Goal: Task Accomplishment & Management: Manage account settings

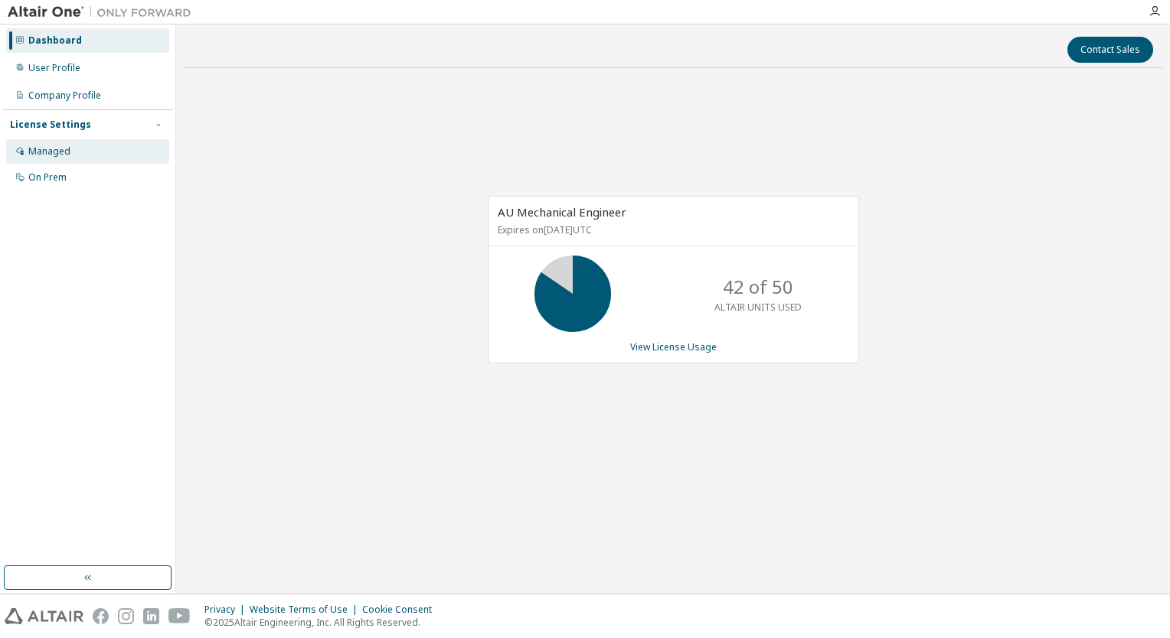
click at [78, 153] on div "Managed" at bounding box center [87, 151] width 163 height 24
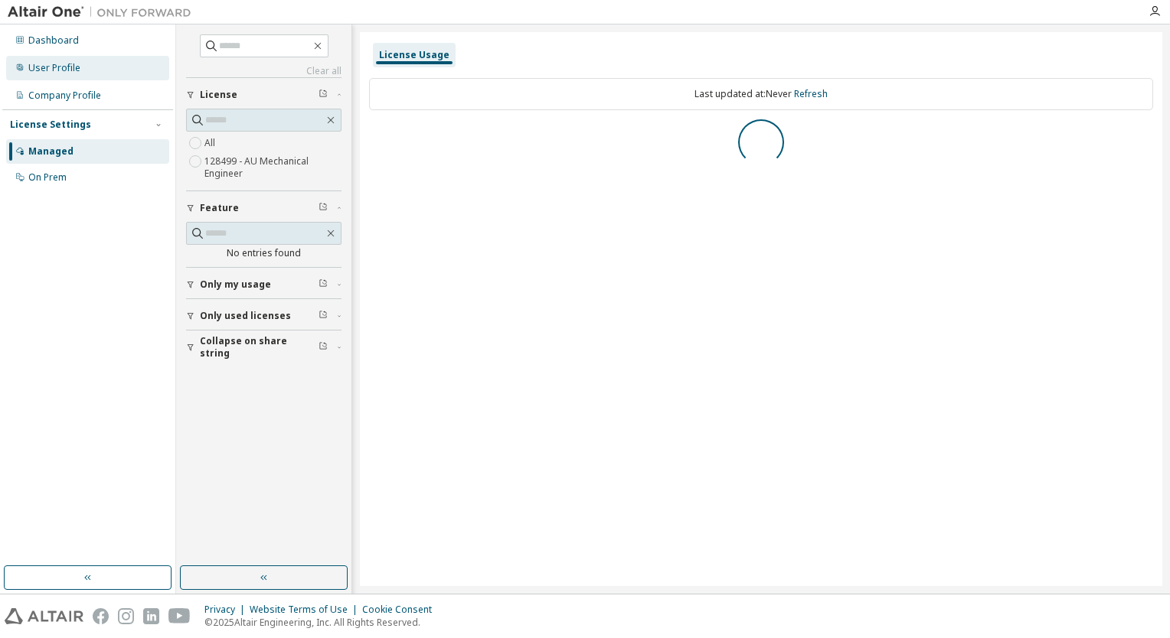
click at [61, 57] on div "User Profile" at bounding box center [87, 68] width 163 height 24
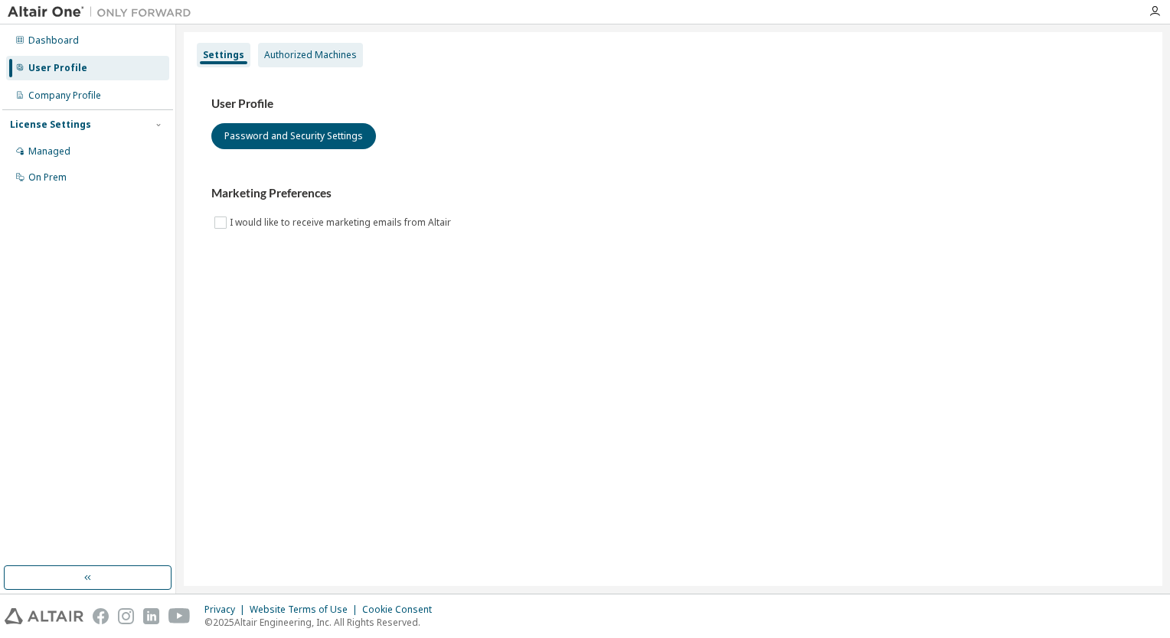
click at [325, 53] on div "Authorized Machines" at bounding box center [310, 55] width 93 height 12
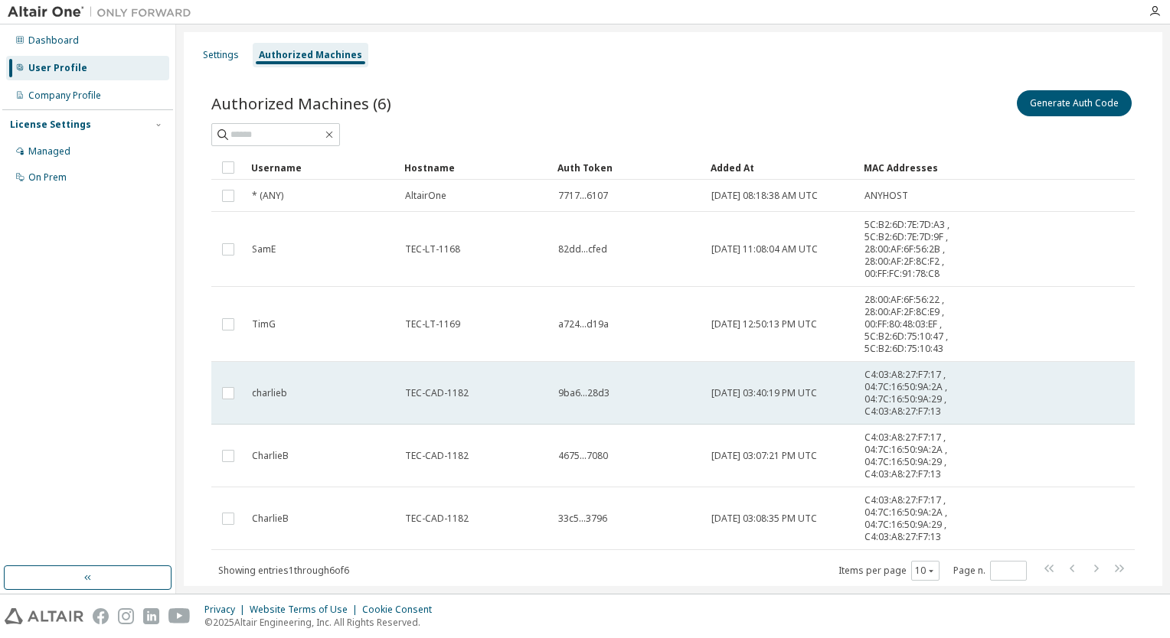
scroll to position [43, 0]
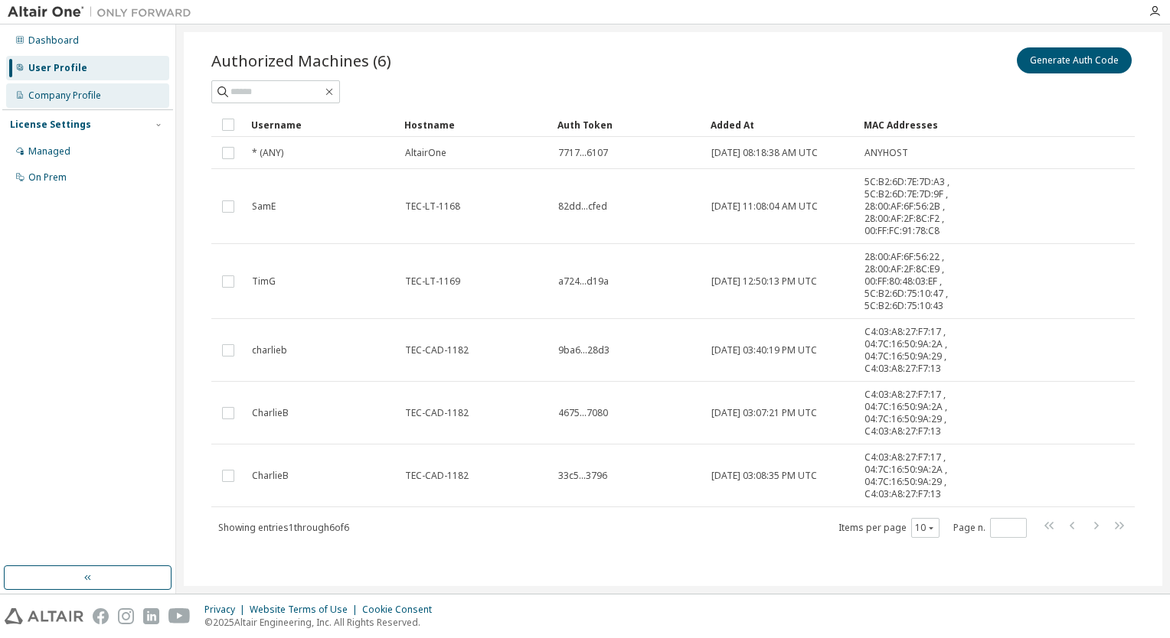
click at [40, 100] on div "Company Profile" at bounding box center [64, 96] width 73 height 12
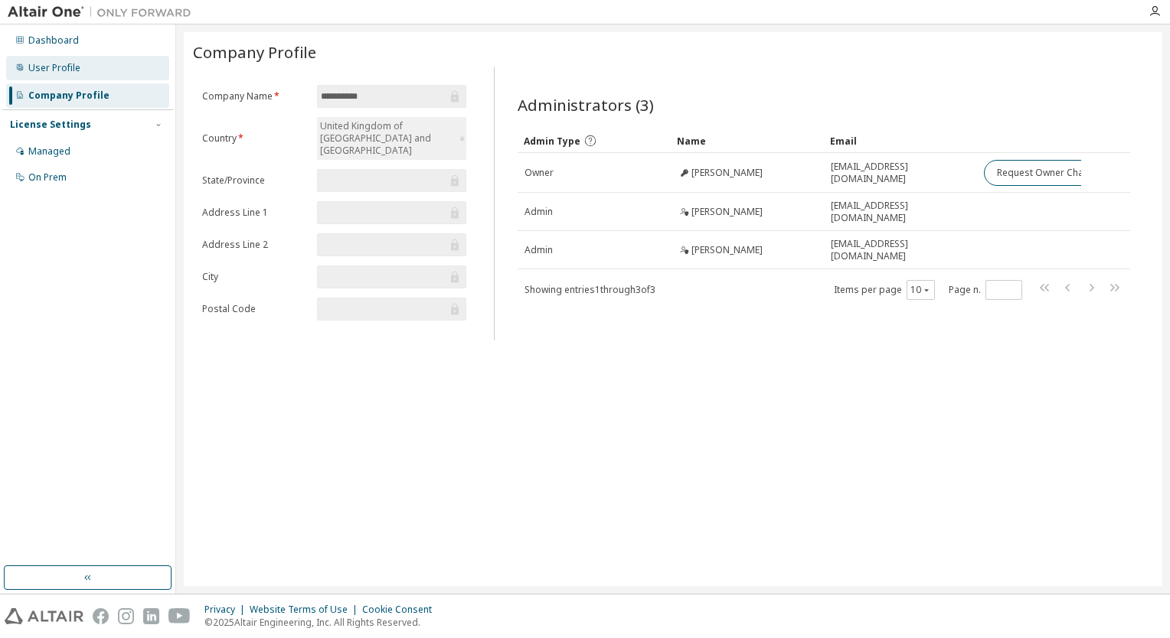
click at [53, 67] on div "User Profile" at bounding box center [54, 68] width 52 height 12
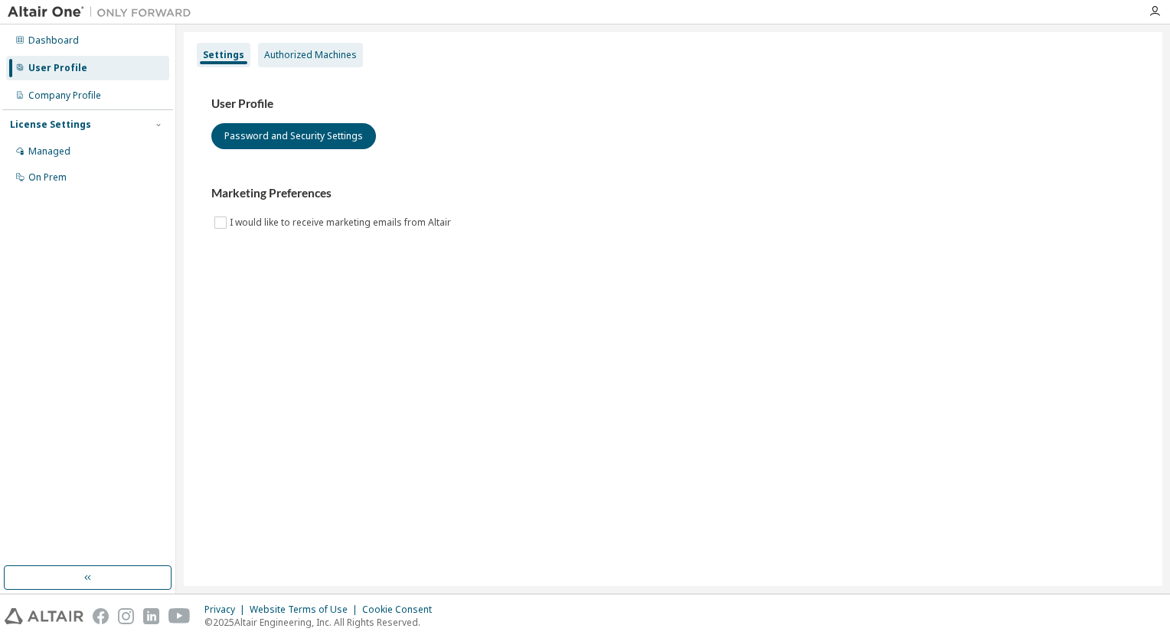
click at [295, 61] on div "Authorized Machines" at bounding box center [310, 55] width 105 height 24
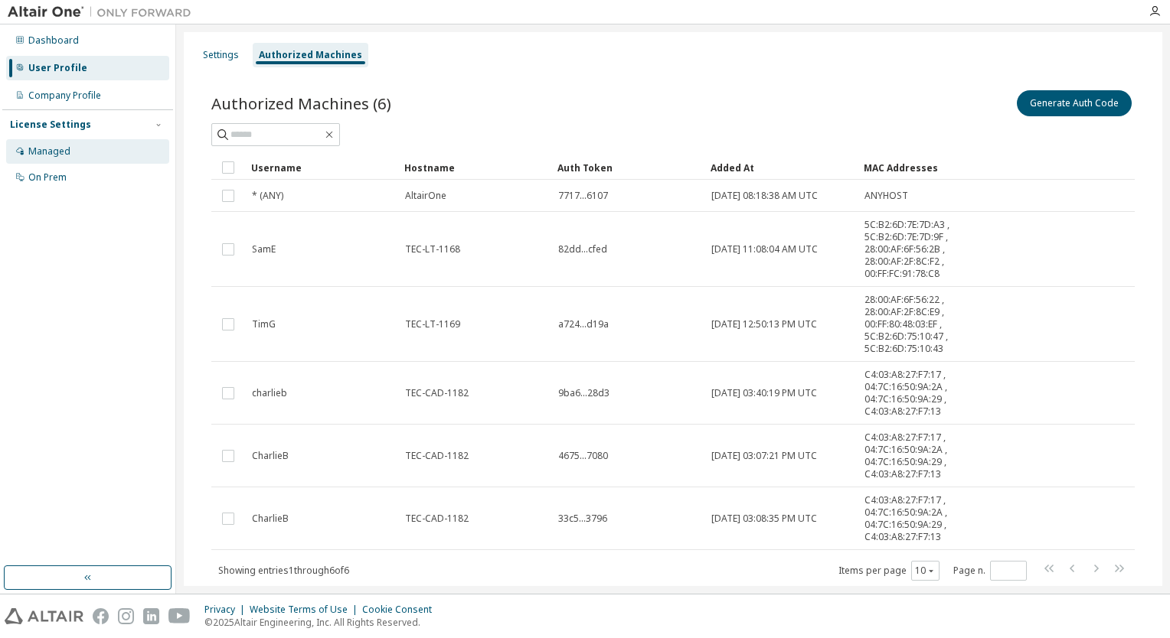
click at [75, 149] on div "Managed" at bounding box center [87, 151] width 163 height 24
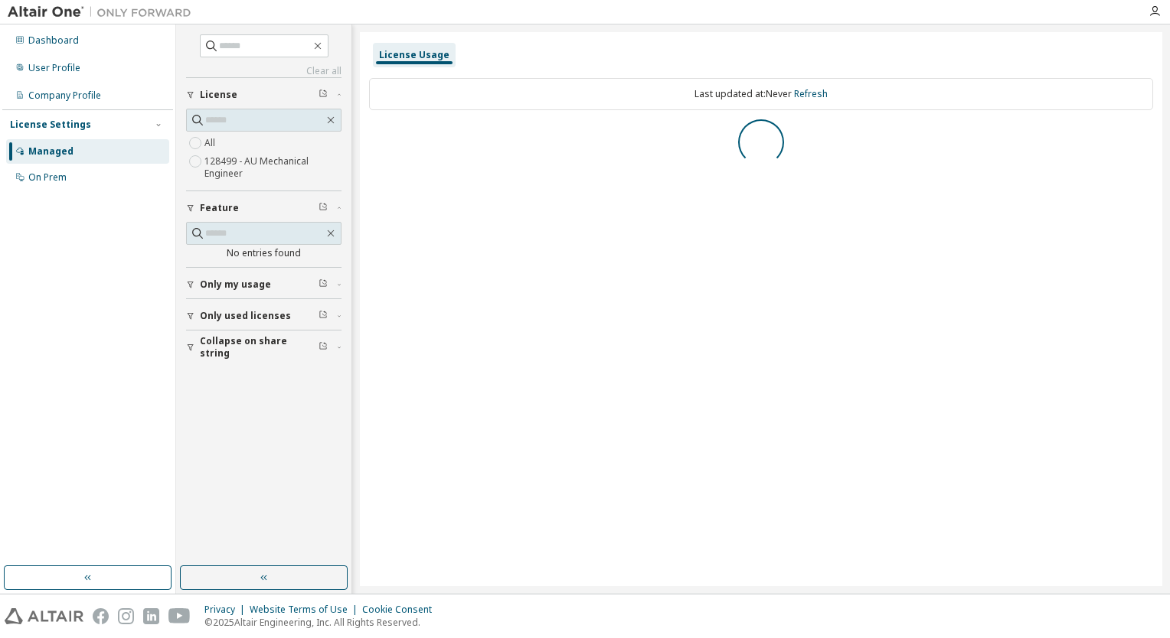
click at [78, 190] on div "License Settings Managed On Prem" at bounding box center [87, 150] width 171 height 82
click at [78, 176] on div "On Prem" at bounding box center [87, 177] width 163 height 24
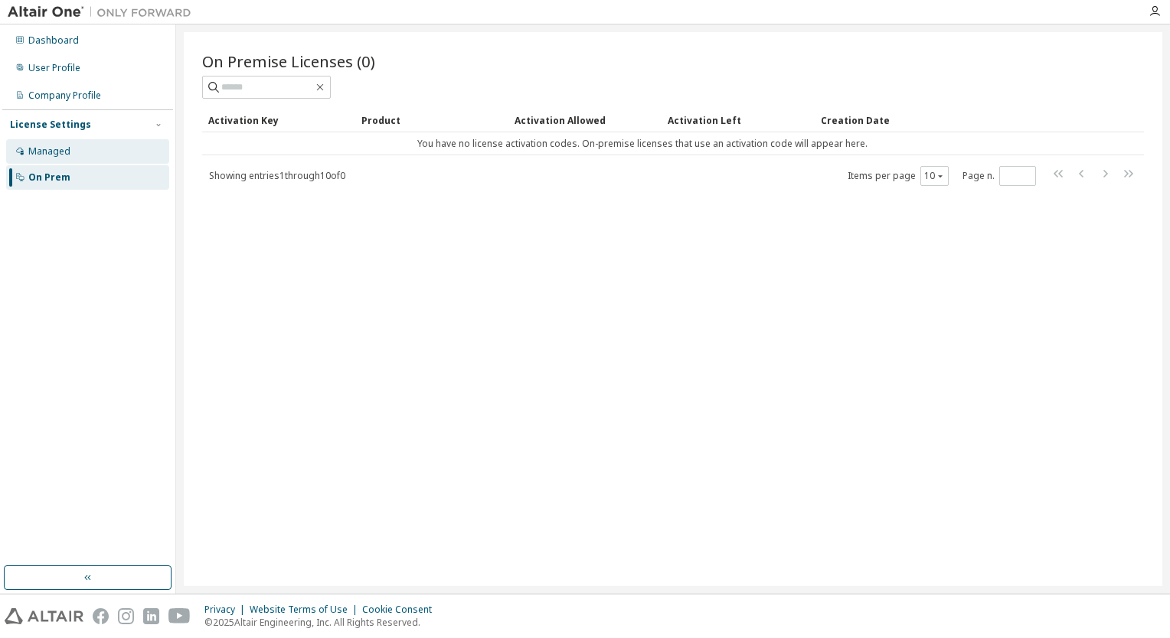
click at [83, 141] on div "Managed" at bounding box center [87, 151] width 163 height 24
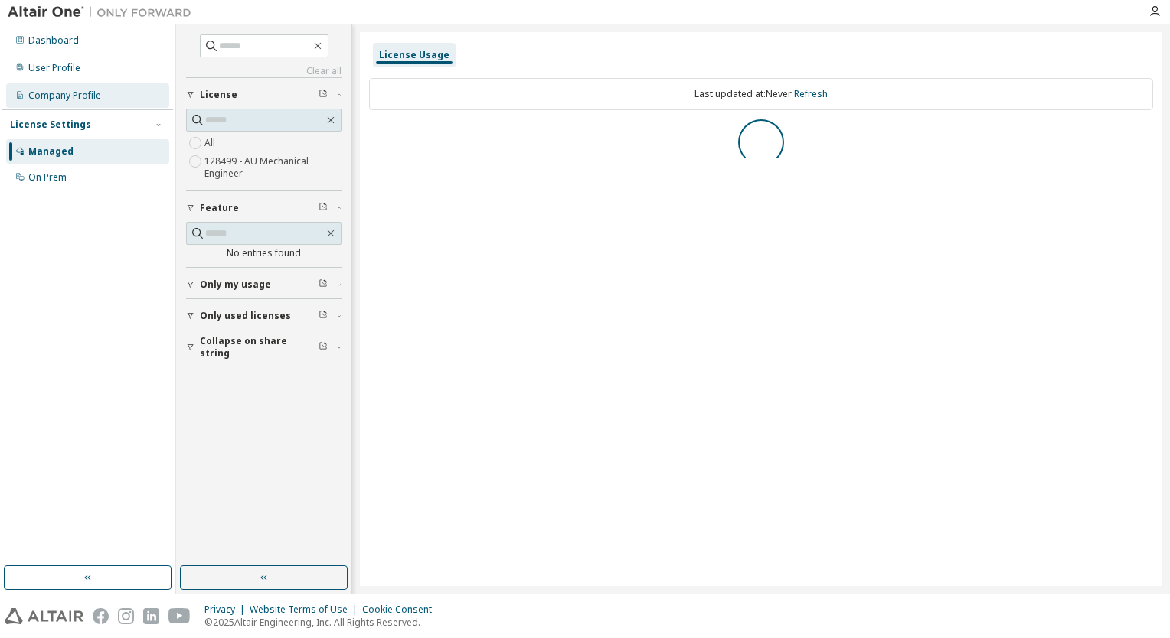
click at [90, 96] on div "Company Profile" at bounding box center [64, 96] width 73 height 12
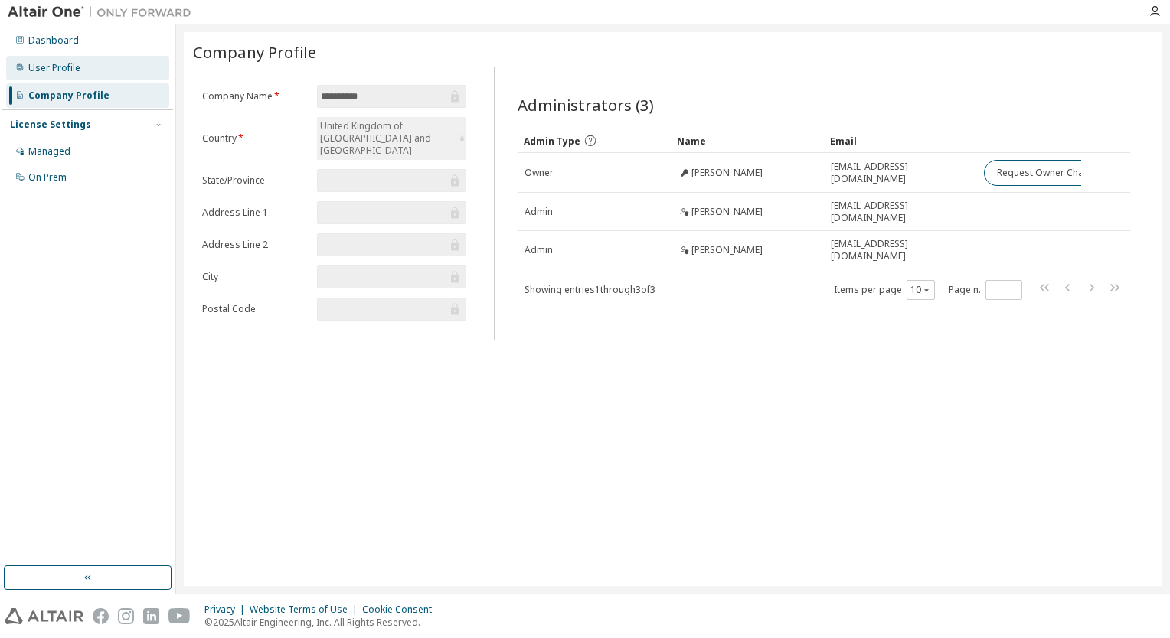
click at [102, 79] on div "User Profile" at bounding box center [87, 68] width 163 height 24
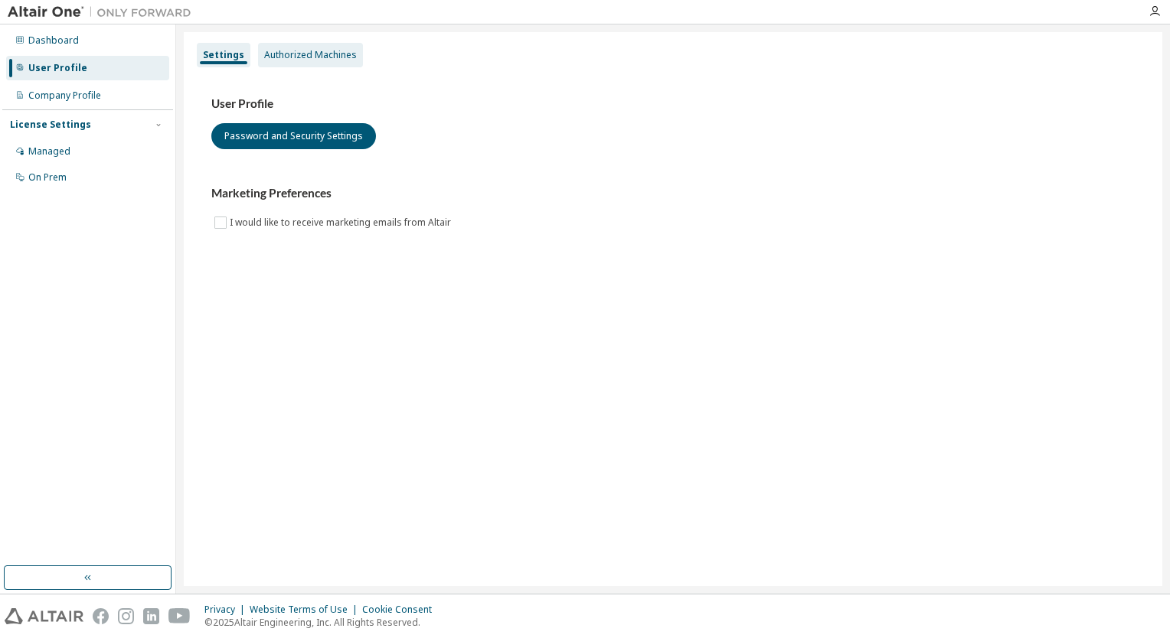
click at [344, 60] on div "Authorized Machines" at bounding box center [310, 55] width 93 height 12
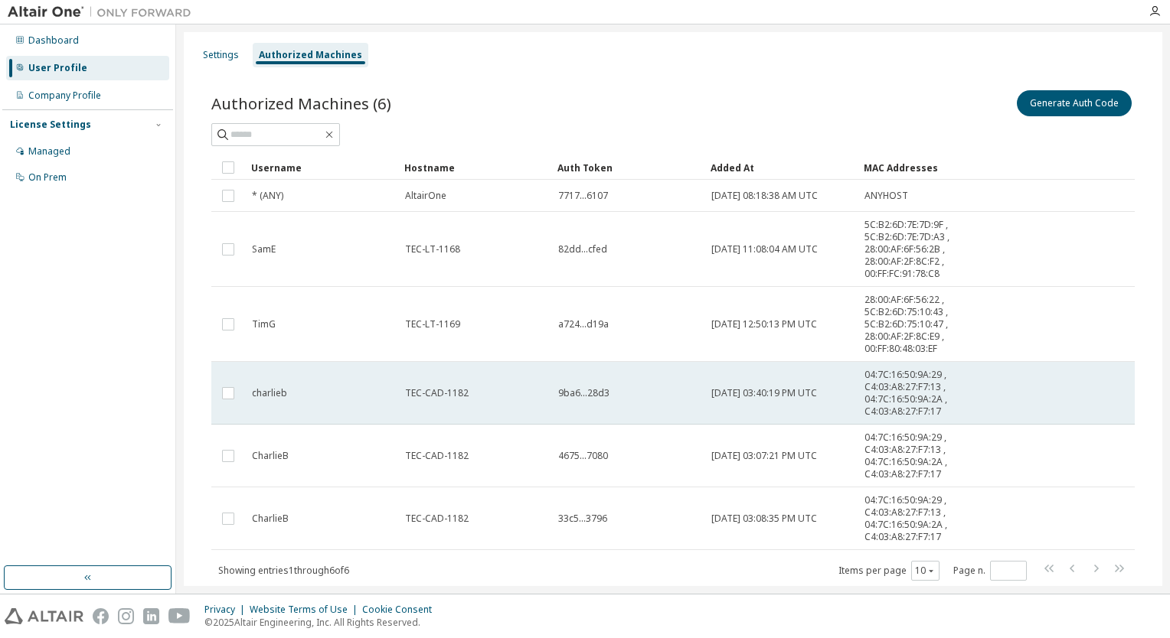
click at [285, 391] on span "charlieb" at bounding box center [269, 393] width 35 height 12
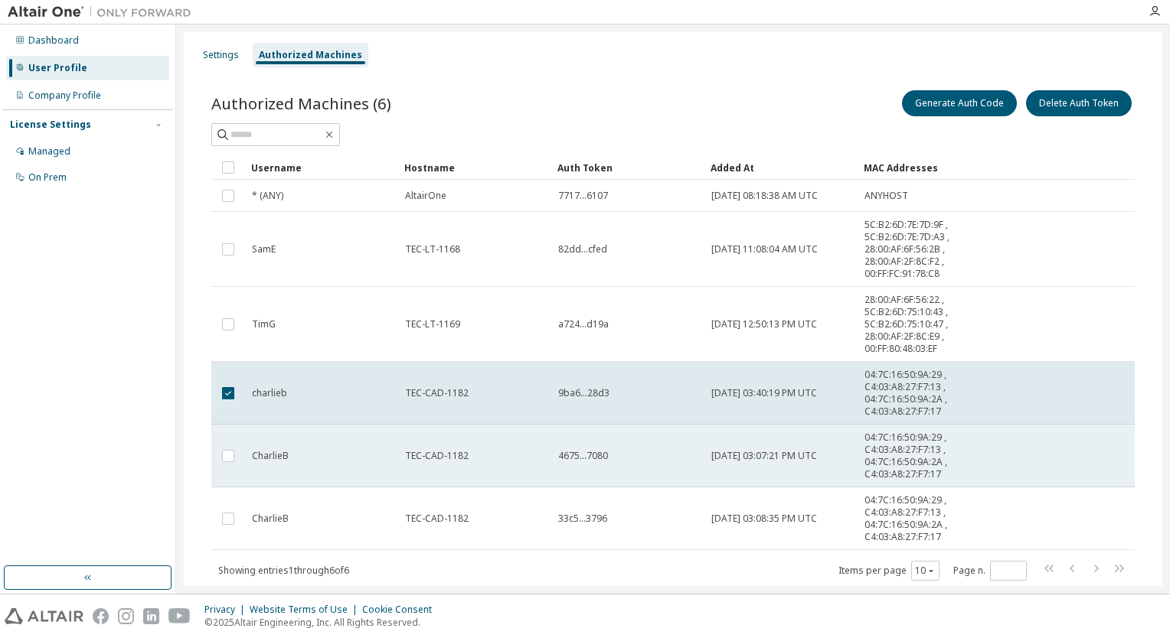
click at [323, 441] on td "CharlieB" at bounding box center [321, 456] width 153 height 63
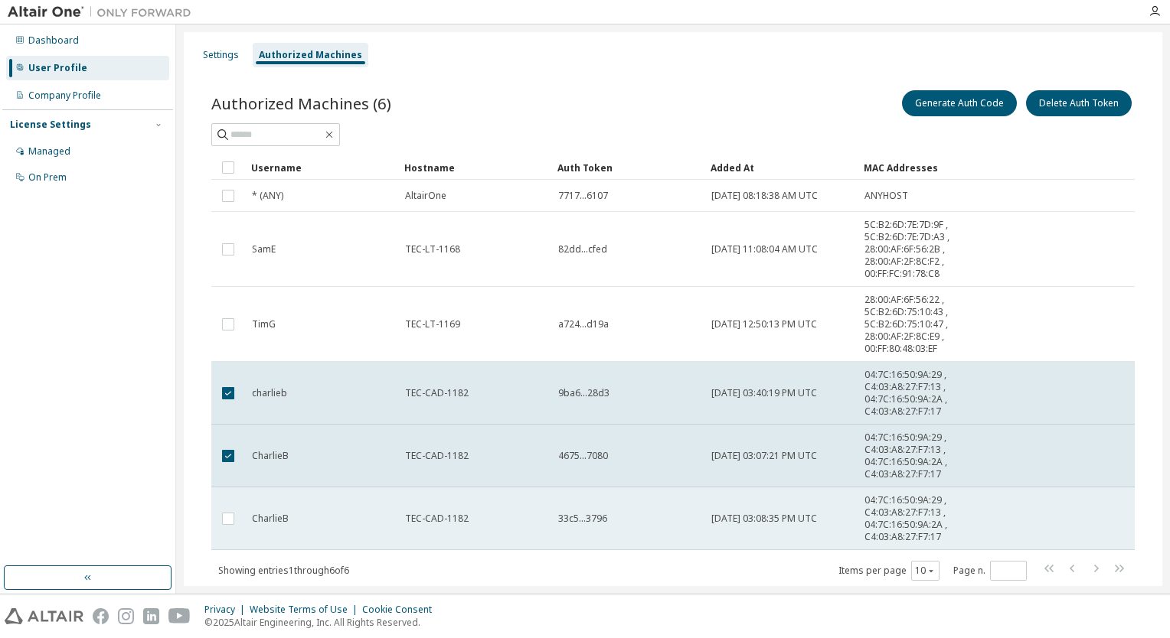
click at [331, 520] on div "CharlieB" at bounding box center [321, 519] width 139 height 12
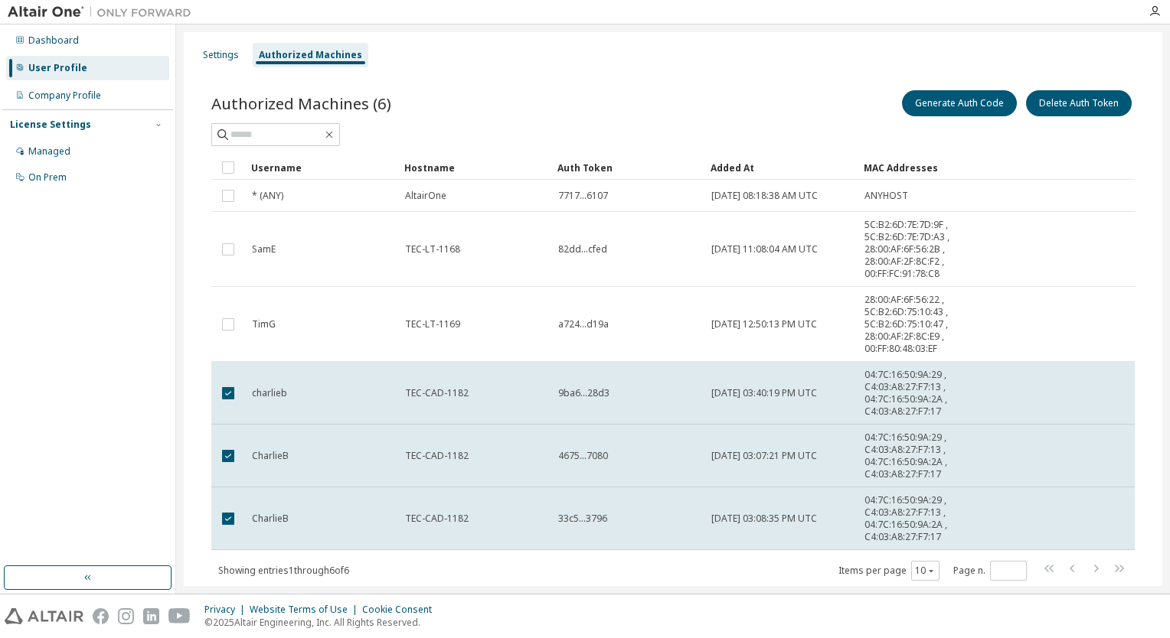
scroll to position [43, 0]
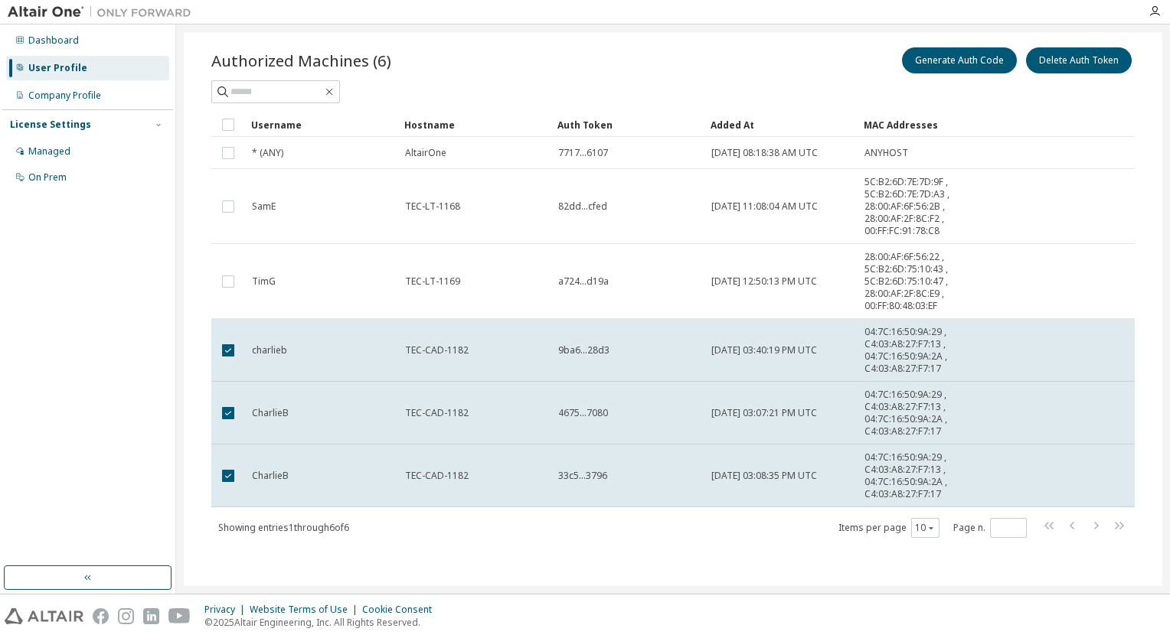
click at [183, 231] on div "Settings Authorized Machines Authorized Machines (6) Generate Auth Code Delete …" at bounding box center [672, 308] width 993 height 569
click at [194, 224] on div "Authorized Machines (6) Generate Auth Code Delete Auth Token Clear Load Save Sa…" at bounding box center [673, 302] width 960 height 553
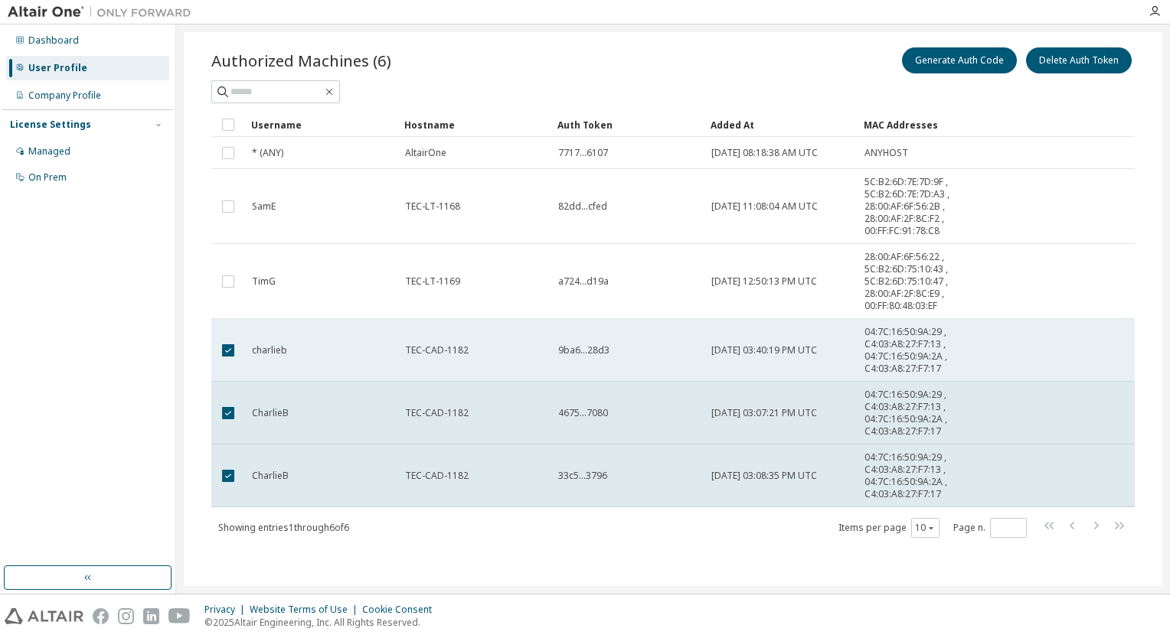
click at [259, 351] on span "charlieb" at bounding box center [269, 350] width 35 height 12
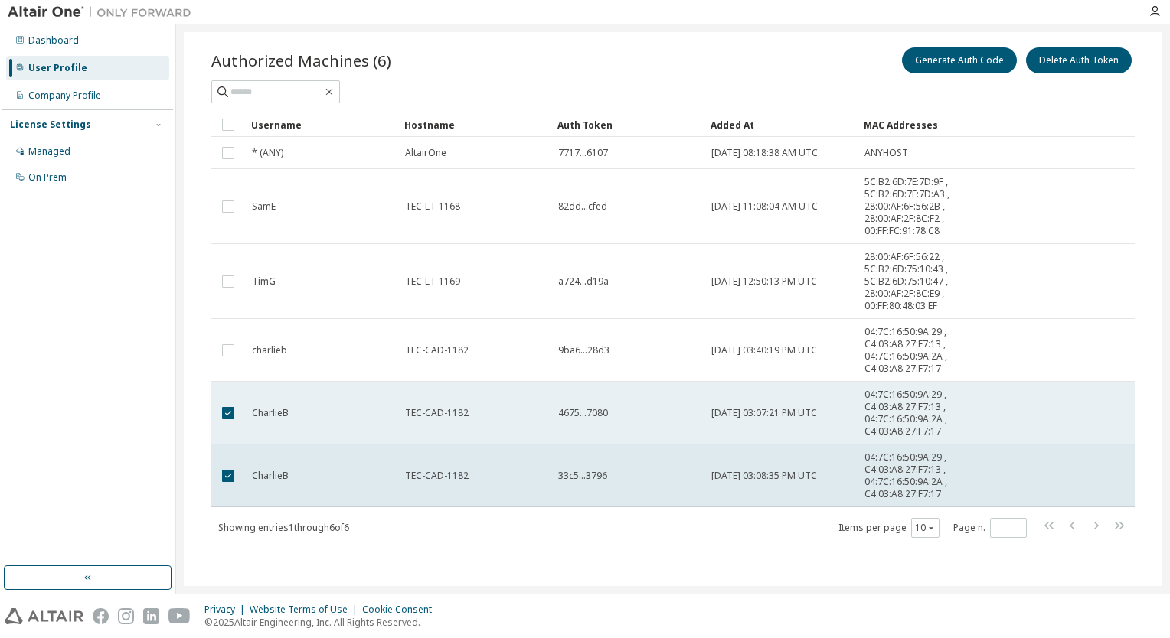
click at [261, 421] on td "CharlieB" at bounding box center [321, 413] width 153 height 63
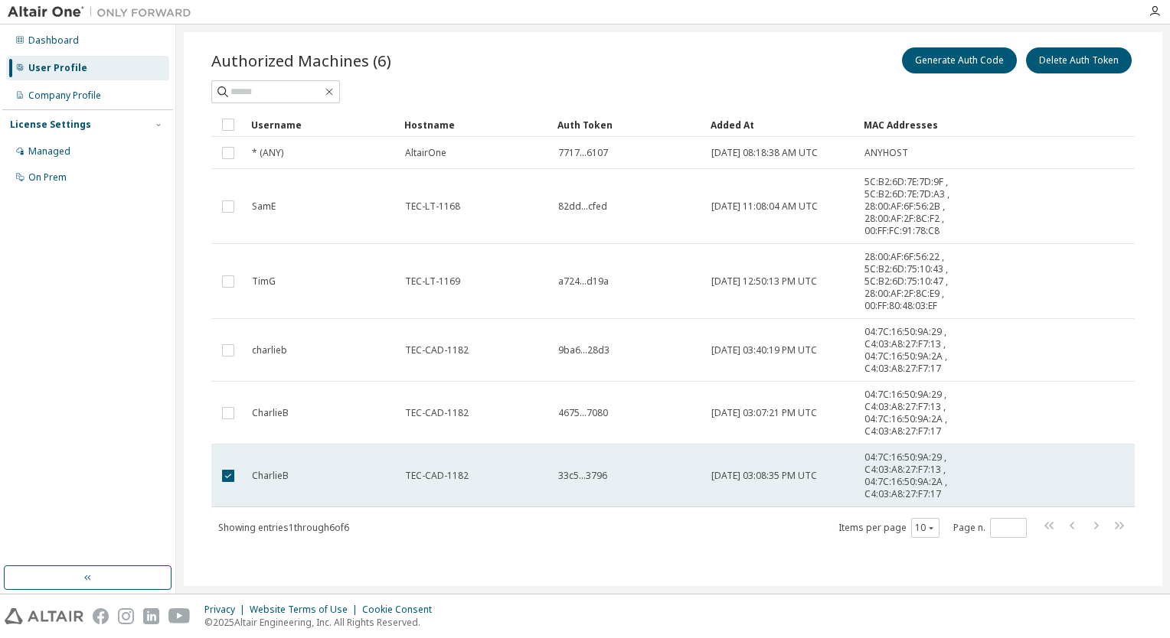
click at [269, 487] on td "CharlieB" at bounding box center [321, 476] width 153 height 63
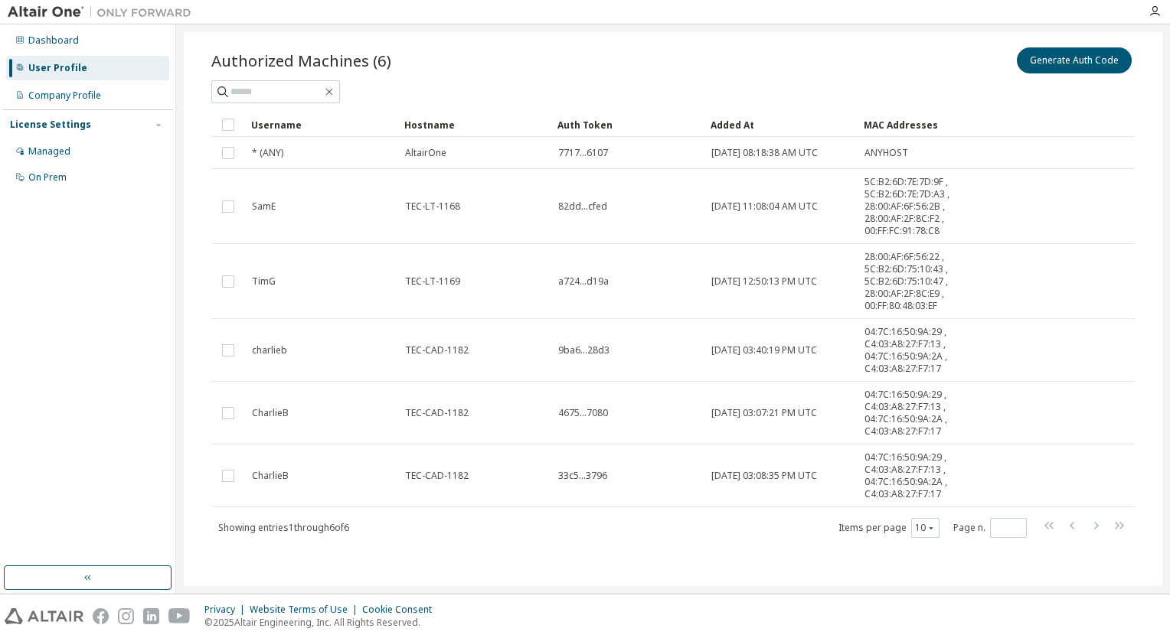
click at [500, 538] on div "Authorized Machines (6) Generate Auth Code Clear Load Save Save As Field Operat…" at bounding box center [673, 302] width 960 height 553
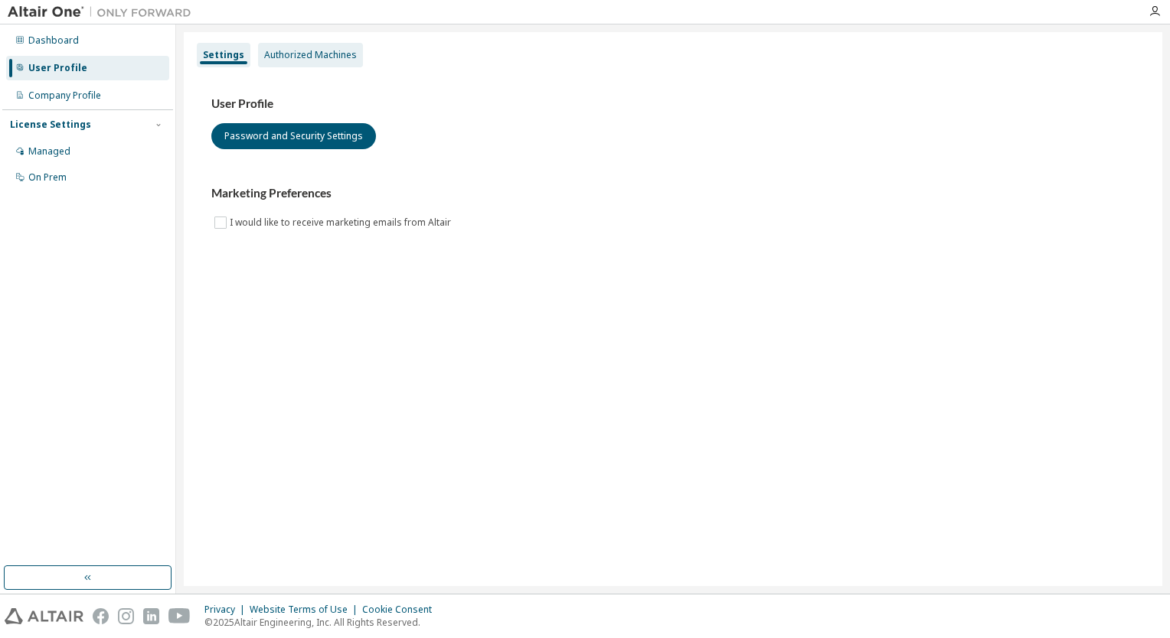
click at [316, 63] on div "Authorized Machines" at bounding box center [310, 55] width 105 height 24
